Goal: Obtain resource: Obtain resource

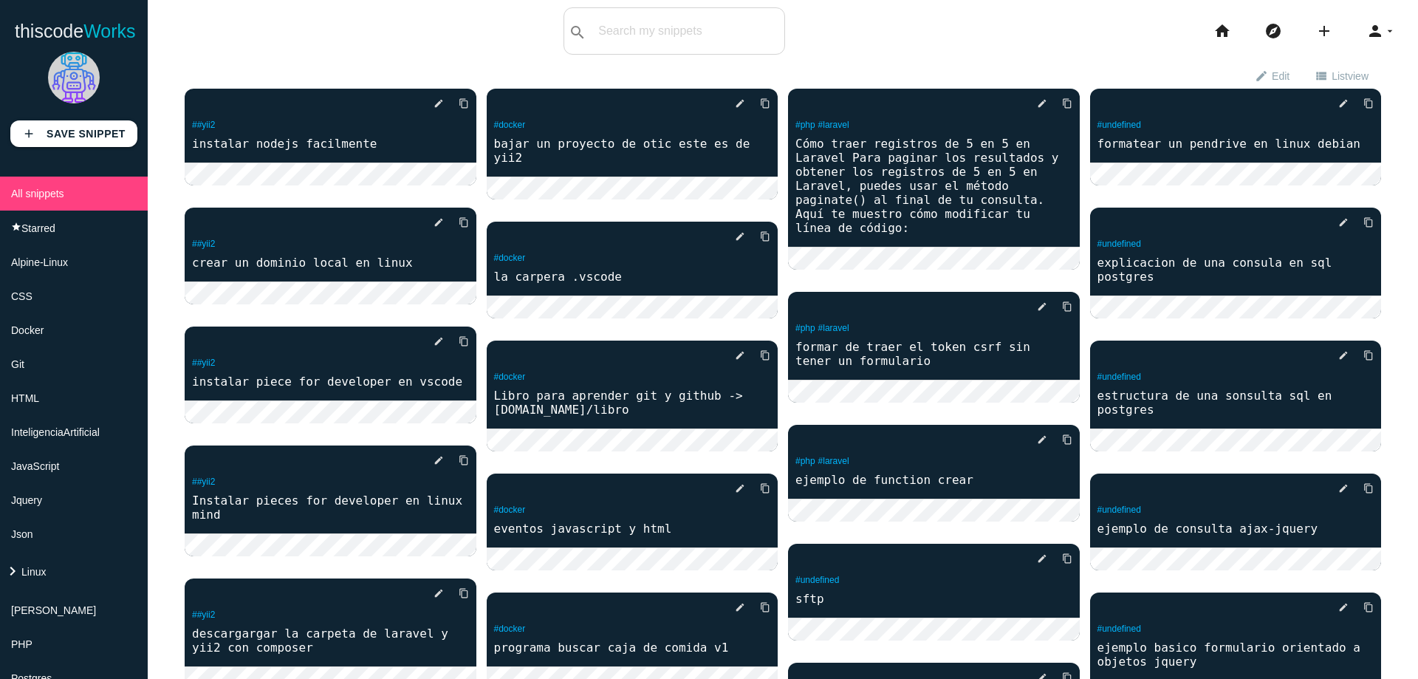
click at [71, 347] on li "Git" at bounding box center [74, 364] width 148 height 34
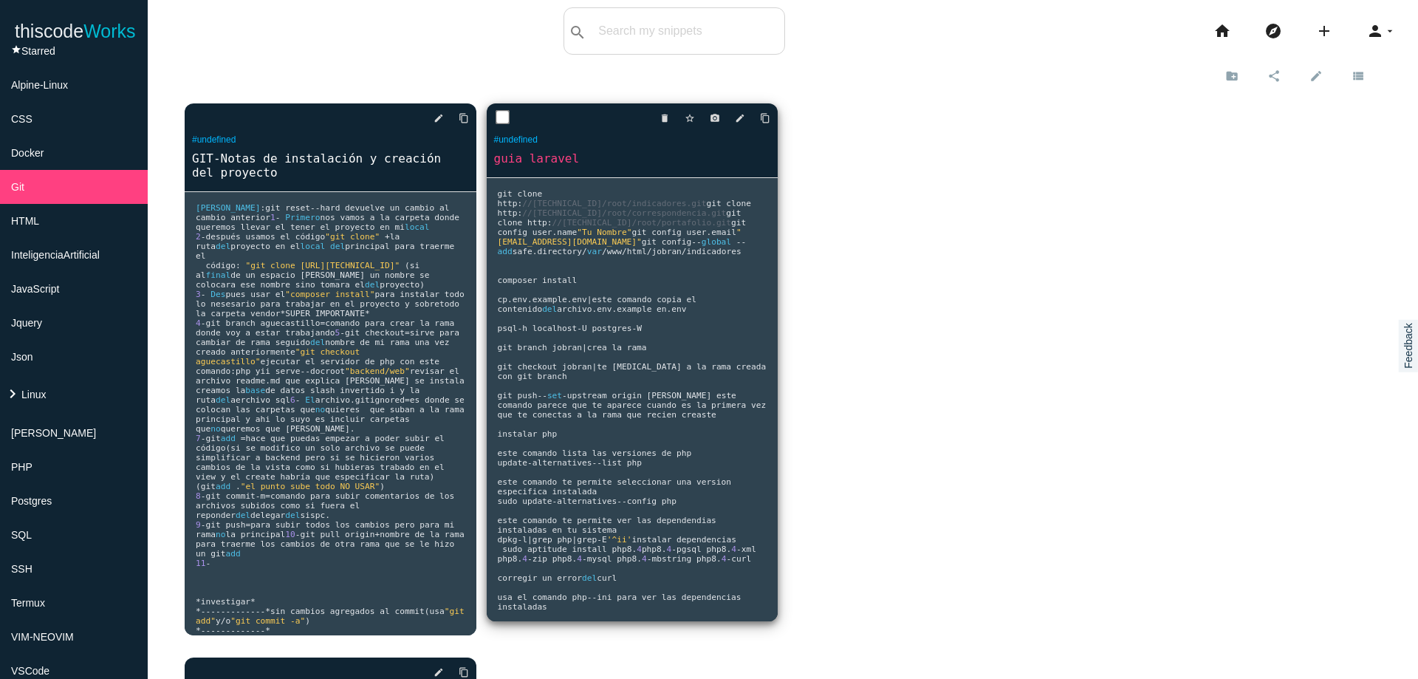
click at [669, 317] on pre "git clone http : //[TECHNICAL_ID]/root/indicadores.git git clone http : //[TECH…" at bounding box center [633, 399] width 292 height 443
